Goal: Find specific page/section: Find specific page/section

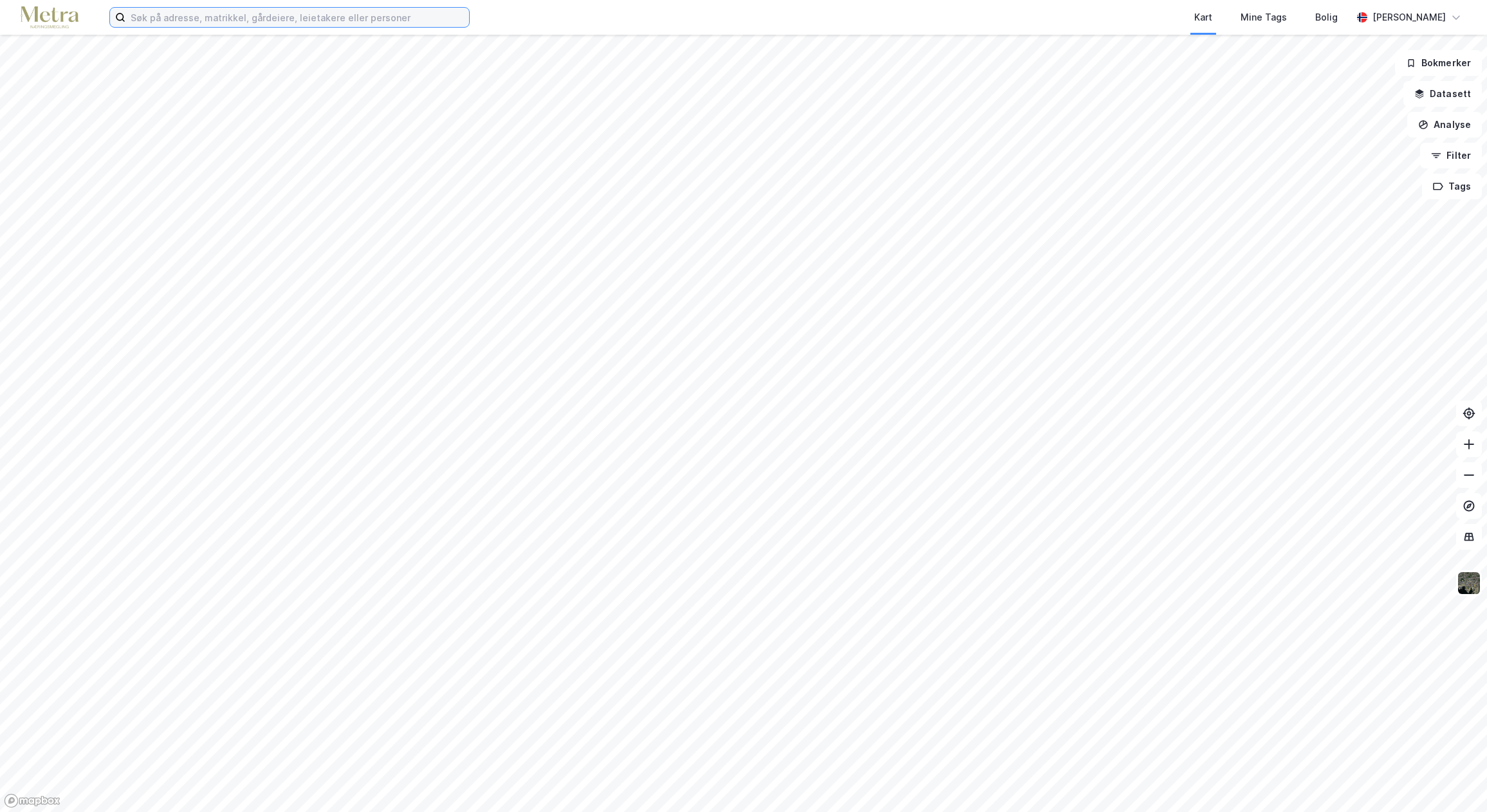
click at [186, 23] on input at bounding box center [297, 17] width 344 height 19
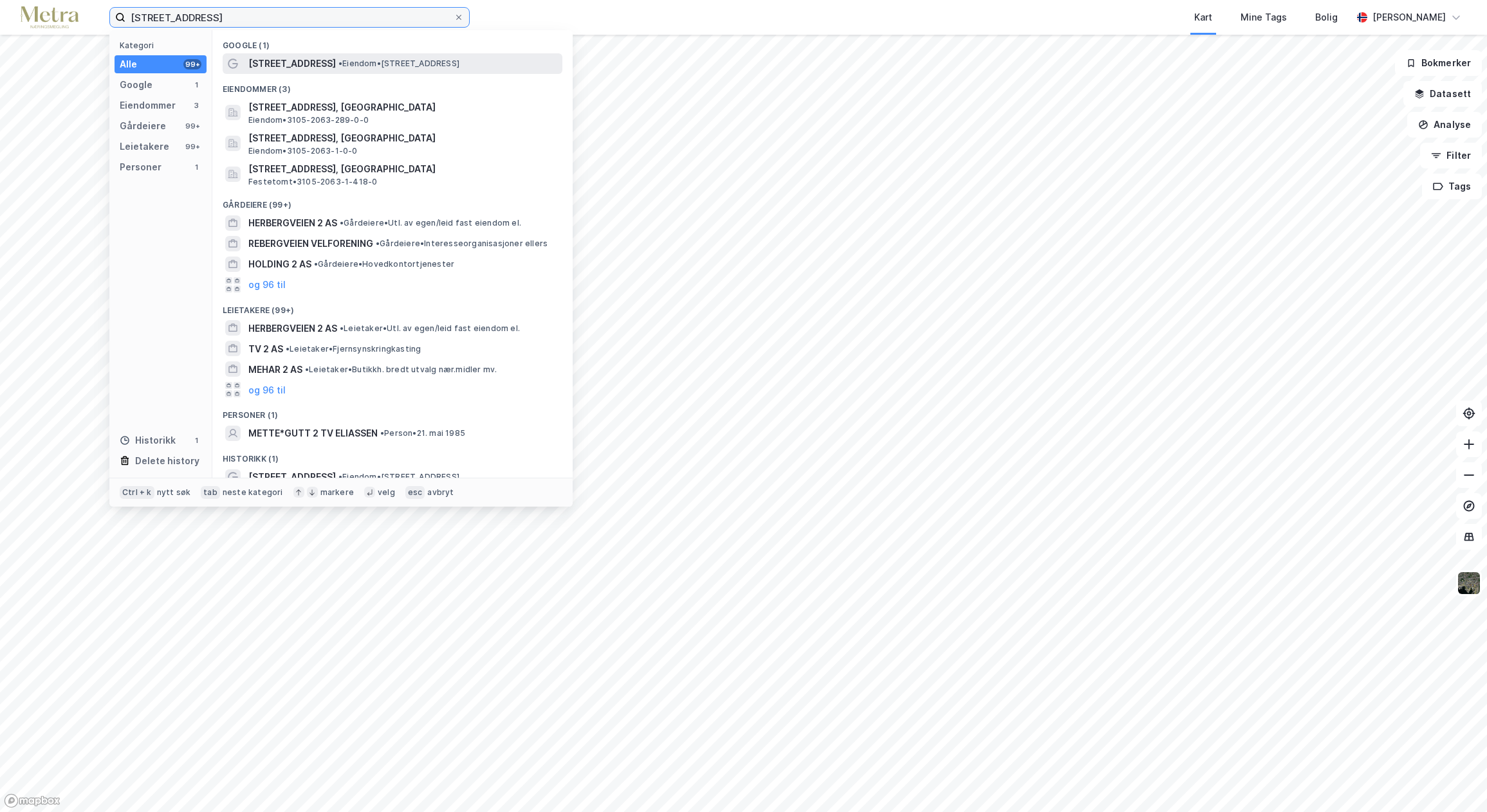
type input "[STREET_ADDRESS]"
click at [288, 59] on span "[STREET_ADDRESS]" at bounding box center [292, 63] width 88 height 15
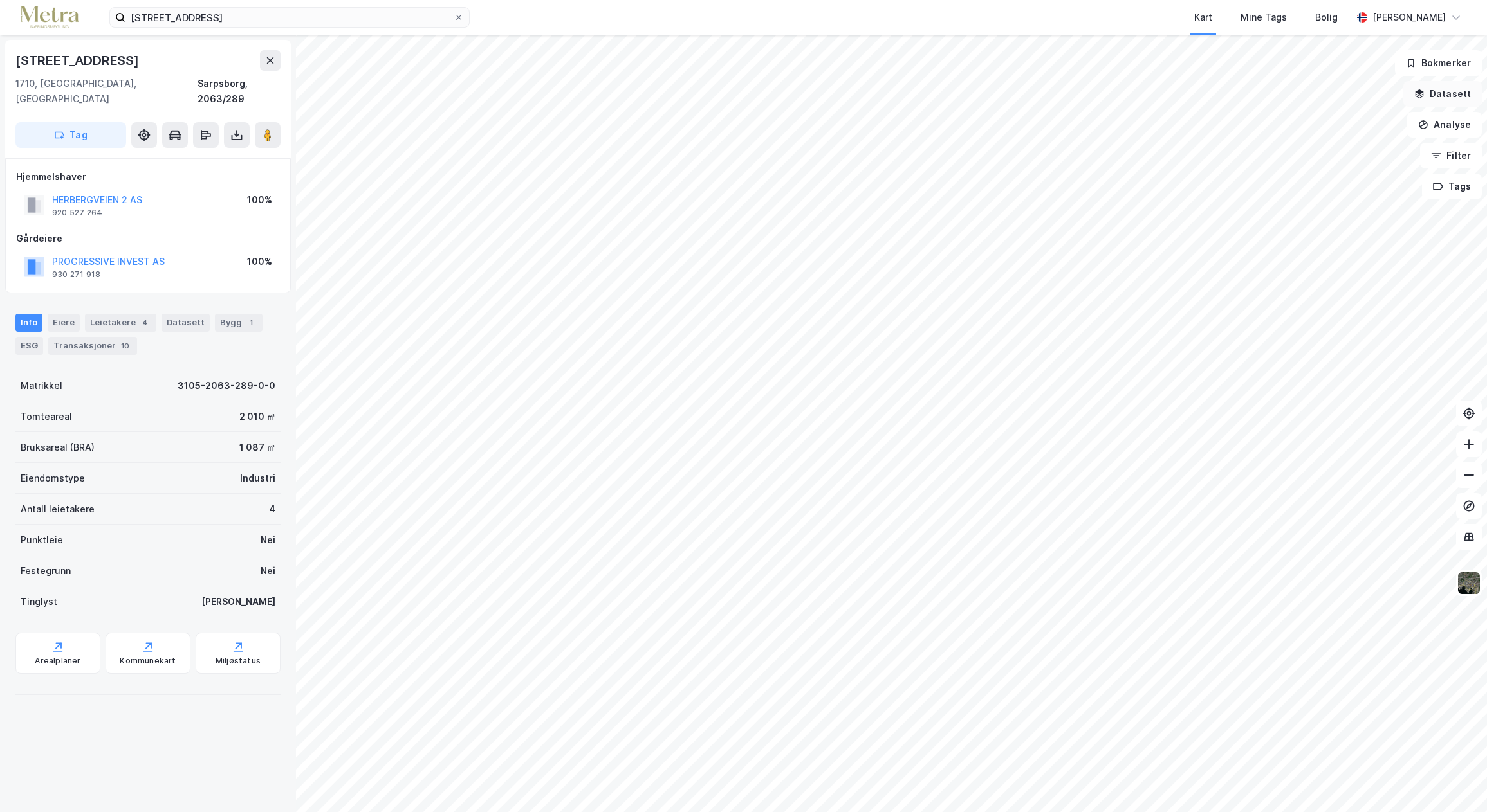
click at [1434, 91] on button "Datasett" at bounding box center [1443, 94] width 79 height 26
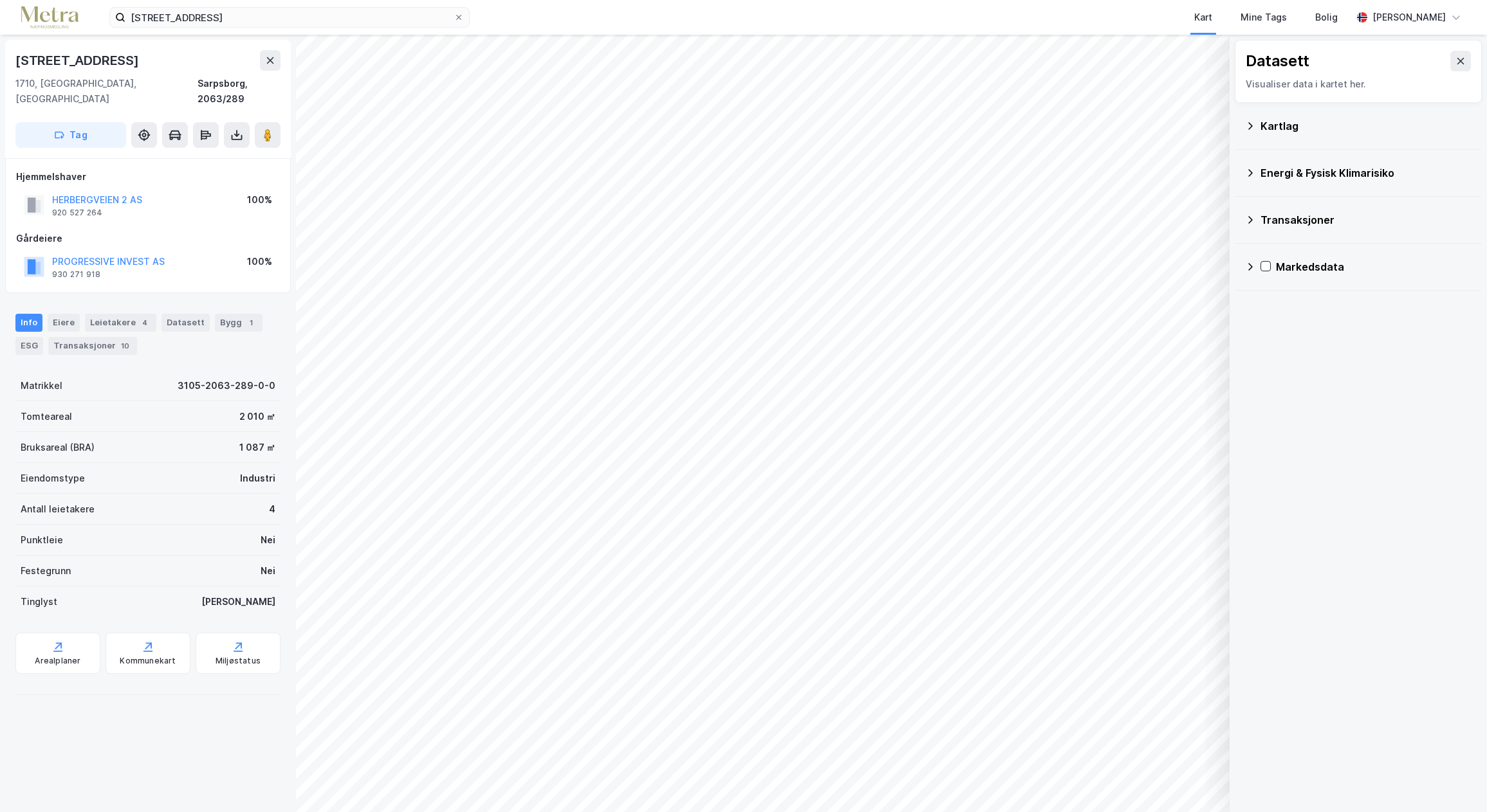
click at [1288, 180] on div "Energi & Fysisk Klimarisiko" at bounding box center [1357, 173] width 227 height 31
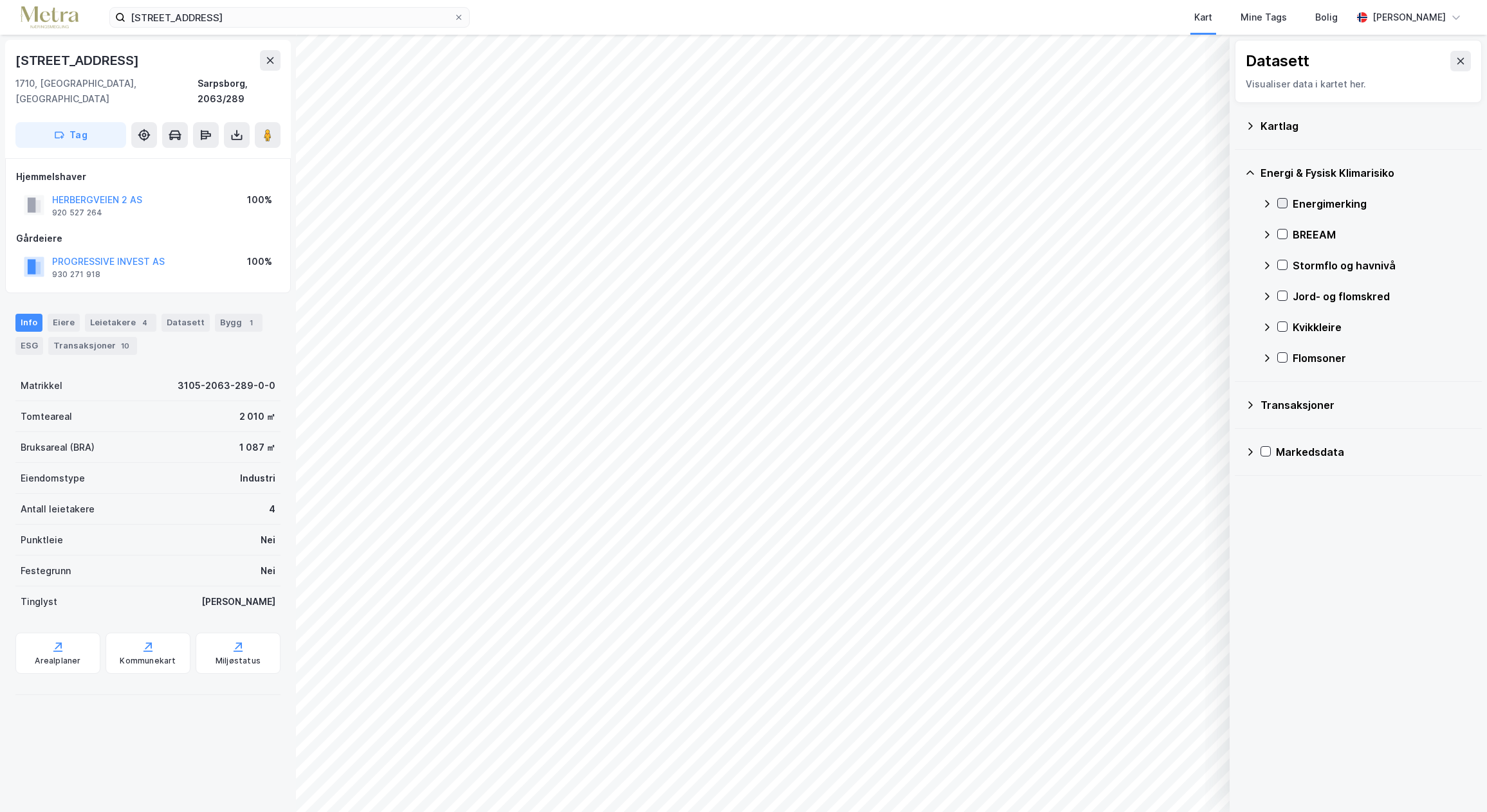
click at [1279, 205] on icon at bounding box center [1282, 203] width 9 height 9
